Goal: Navigation & Orientation: Go to known website

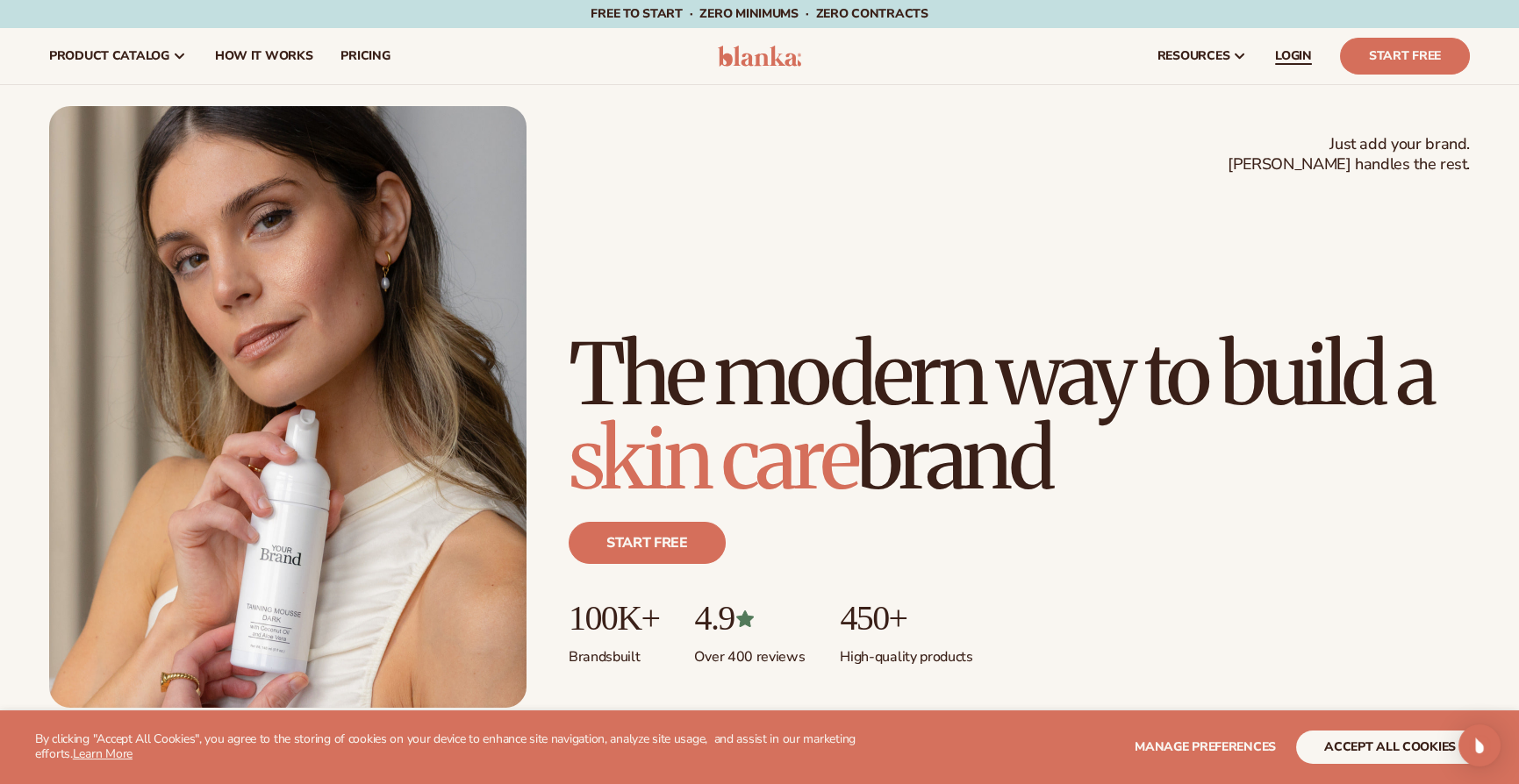
click at [1301, 59] on span "LOGIN" at bounding box center [1293, 56] width 37 height 14
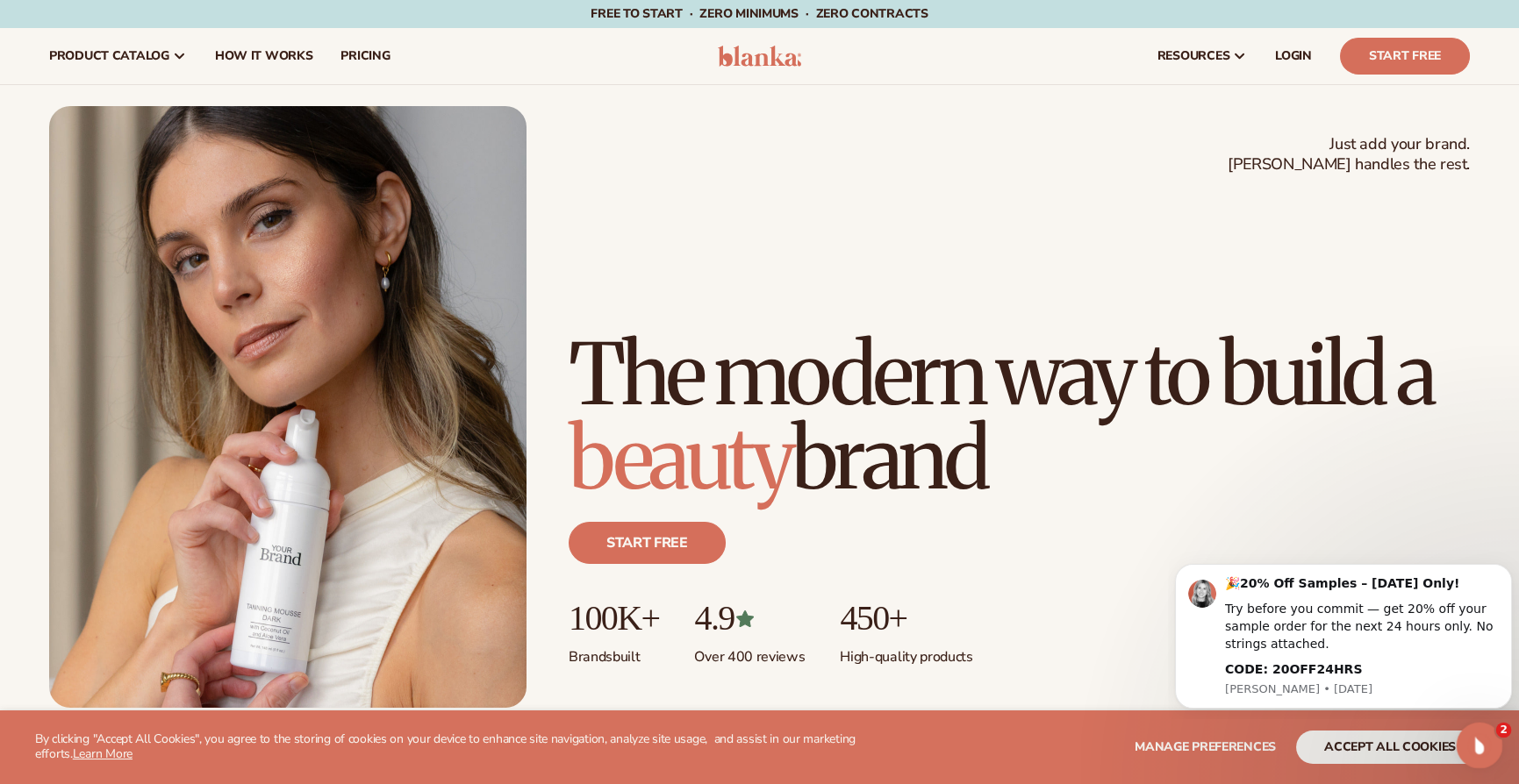
click at [1475, 745] on icon "Open Intercom Messenger" at bounding box center [1476, 743] width 13 height 14
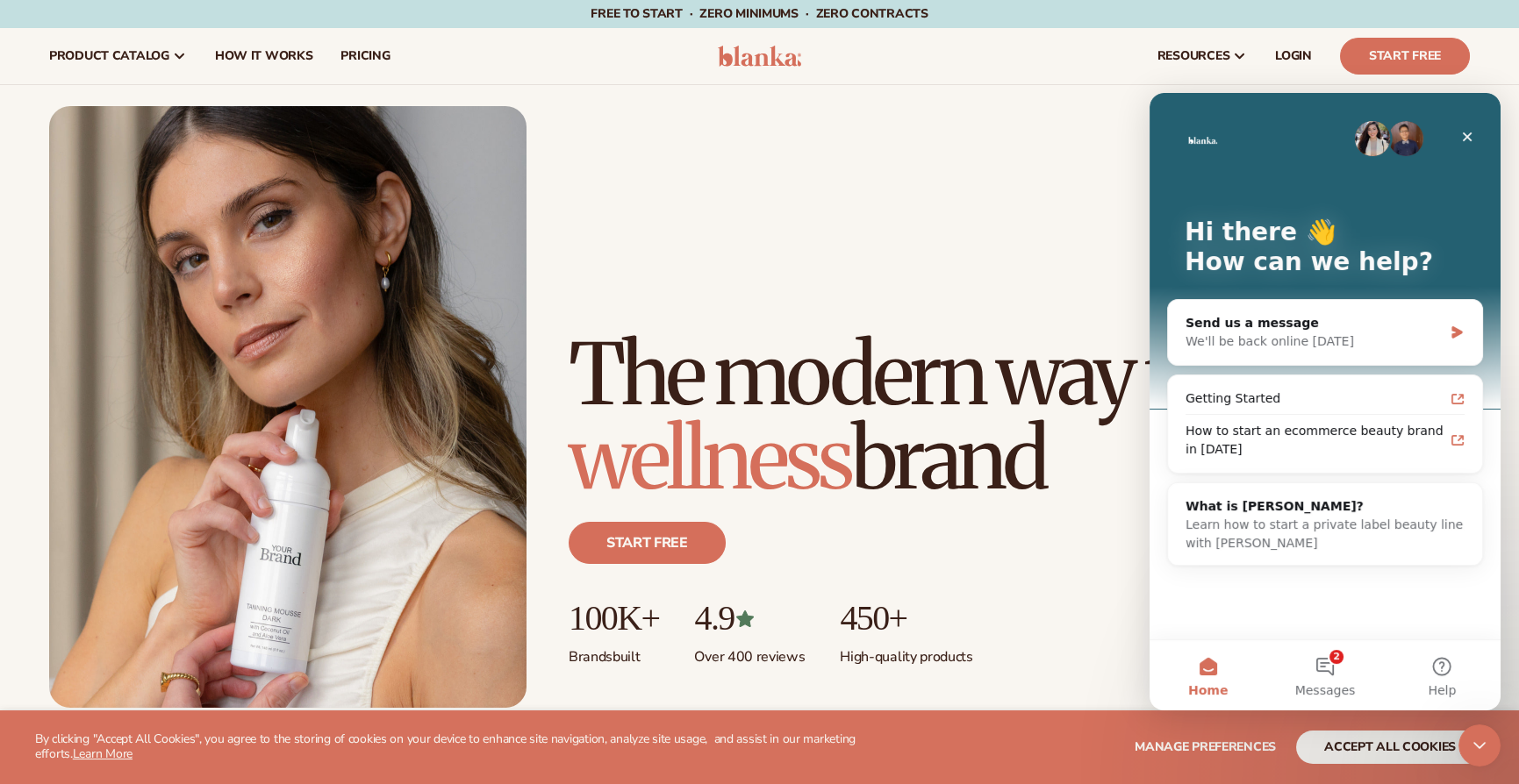
click at [1369, 136] on img "Intercom messenger" at bounding box center [1372, 138] width 35 height 35
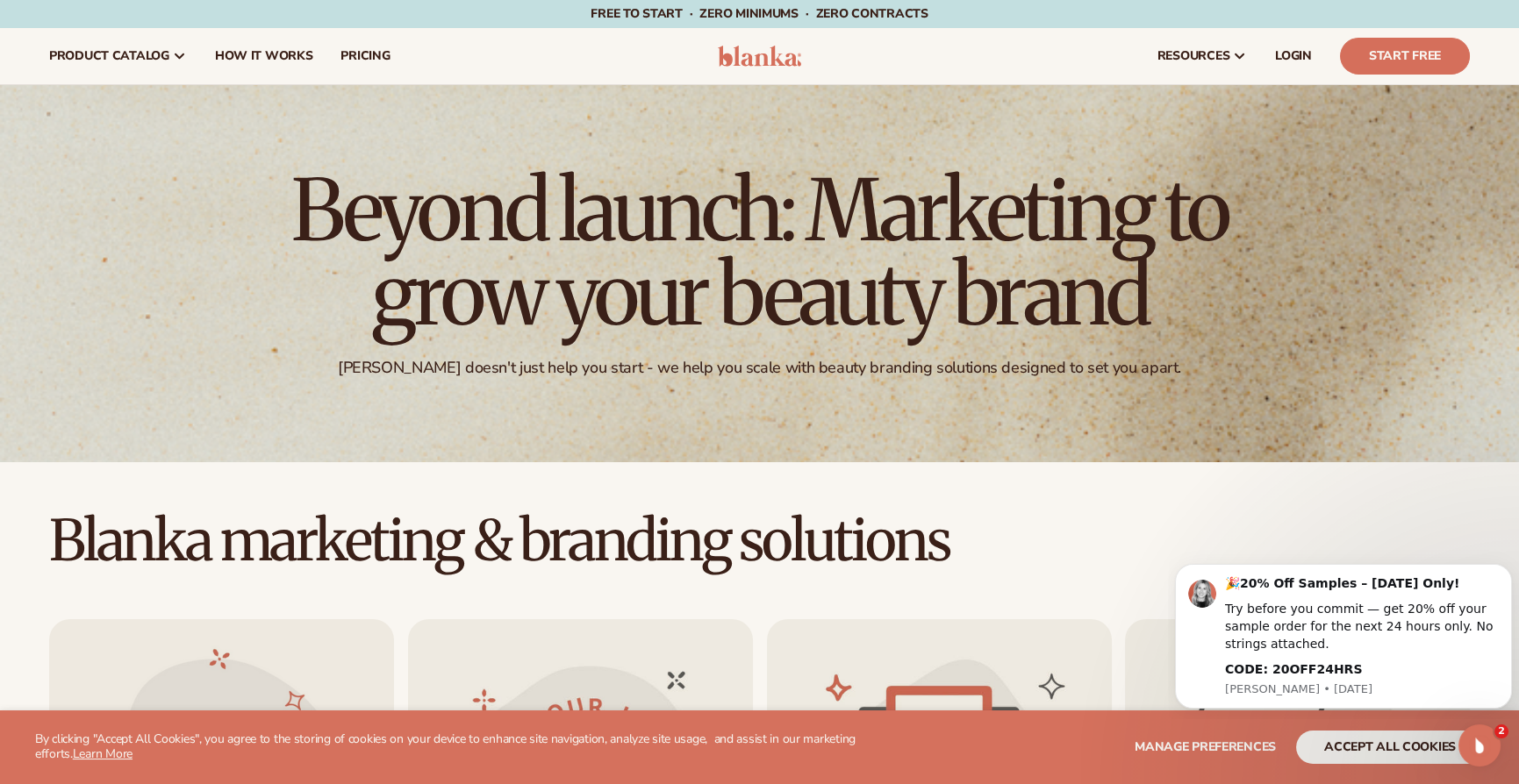
click at [762, 59] on img at bounding box center [759, 55] width 83 height 21
